Goal: Transaction & Acquisition: Subscribe to service/newsletter

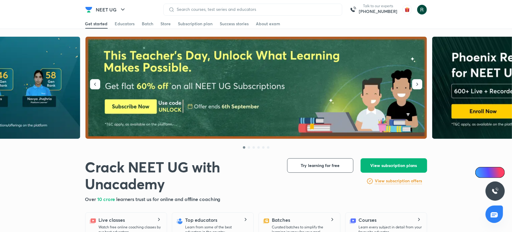
drag, startPoint x: 0, startPoint y: 0, endPoint x: 395, endPoint y: 167, distance: 429.3
click at [395, 167] on span "View subscription plans" at bounding box center [394, 166] width 47 height 6
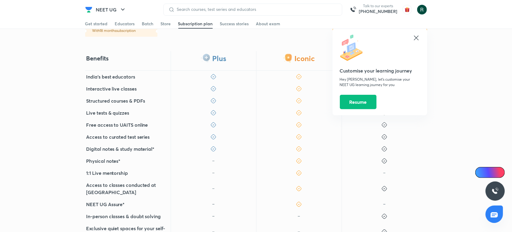
scroll to position [246, 0]
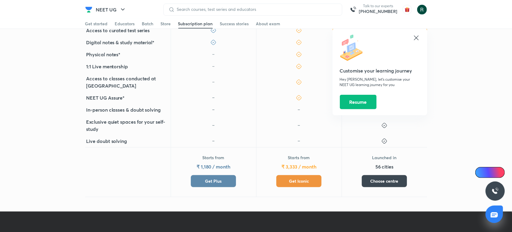
click at [213, 178] on span "Get Plus" at bounding box center [213, 181] width 17 height 6
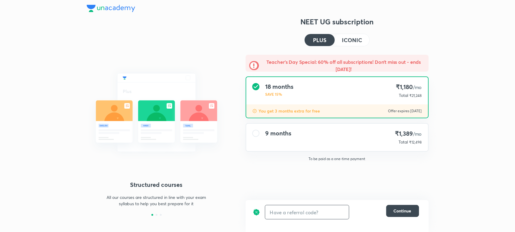
click at [322, 208] on input "text" at bounding box center [307, 212] width 84 height 14
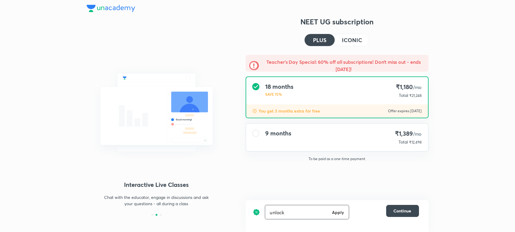
type input "unlock"
click at [339, 212] on h6 "Apply" at bounding box center [338, 212] width 12 height 6
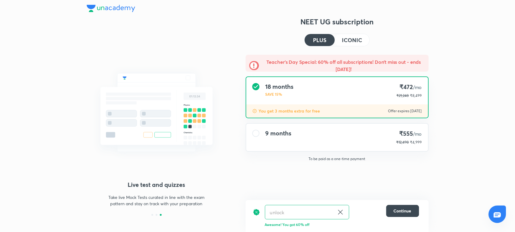
click at [339, 212] on icon at bounding box center [340, 212] width 7 height 7
click at [347, 39] on h4 "ICONIC" at bounding box center [352, 39] width 20 height 5
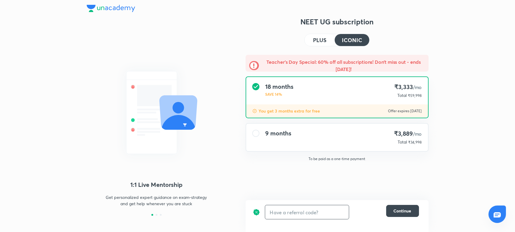
click at [303, 214] on input "text" at bounding box center [307, 212] width 84 height 14
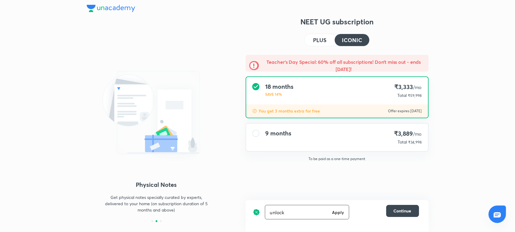
type input "unlock"
click at [336, 213] on h6 "Apply" at bounding box center [338, 212] width 12 height 6
